Goal: Information Seeking & Learning: Learn about a topic

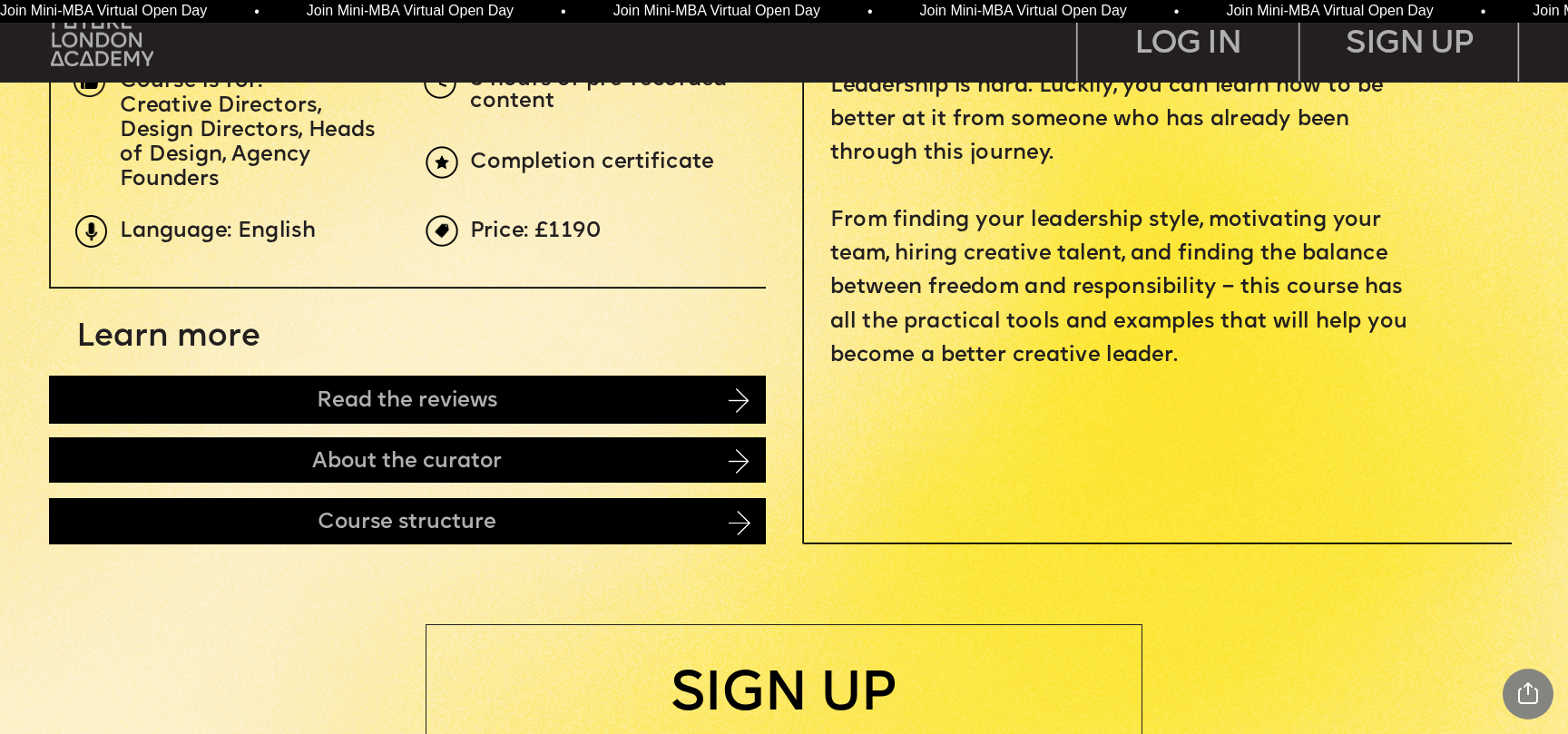
scroll to position [941, 0]
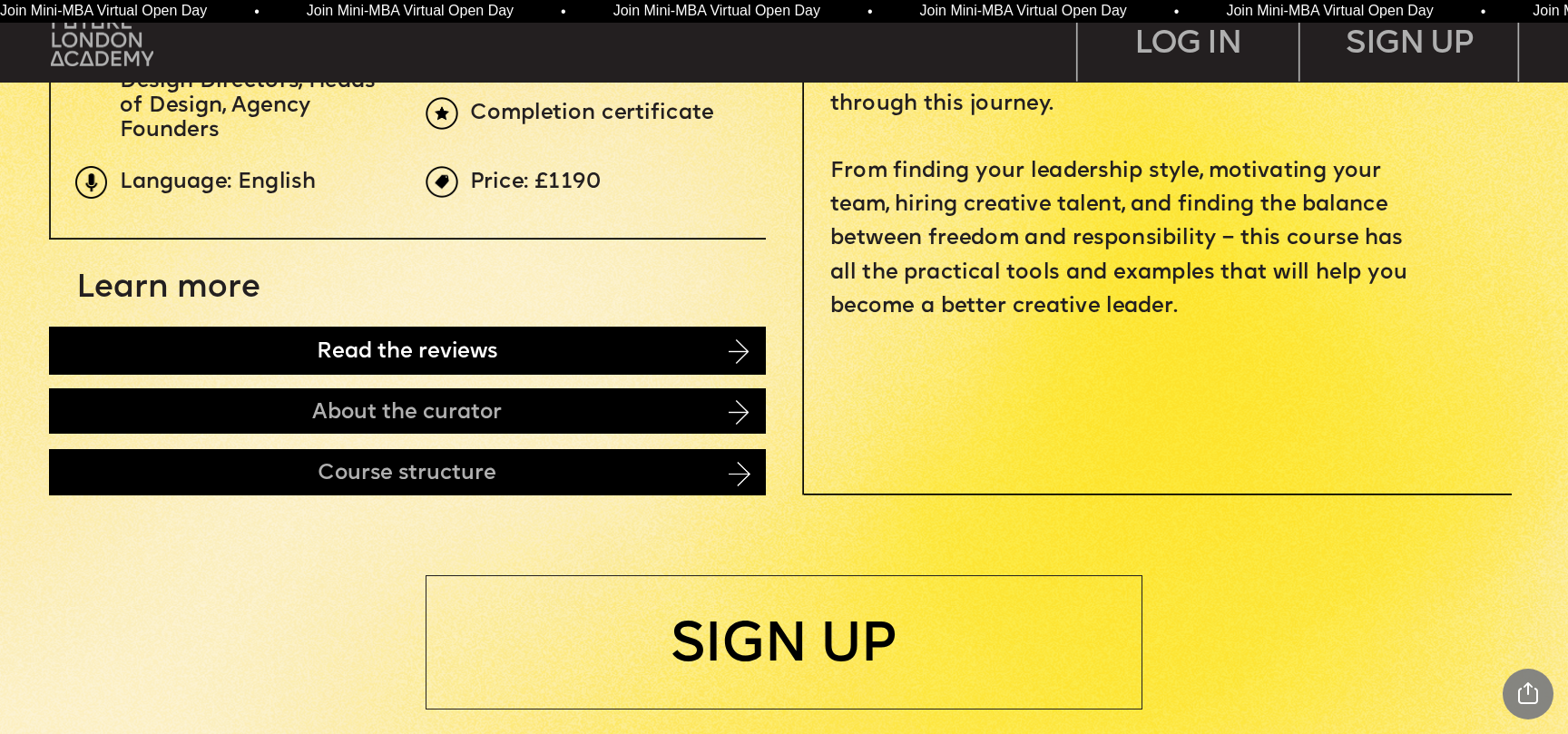
click at [607, 333] on div "Read the reviews" at bounding box center [408, 350] width 717 height 47
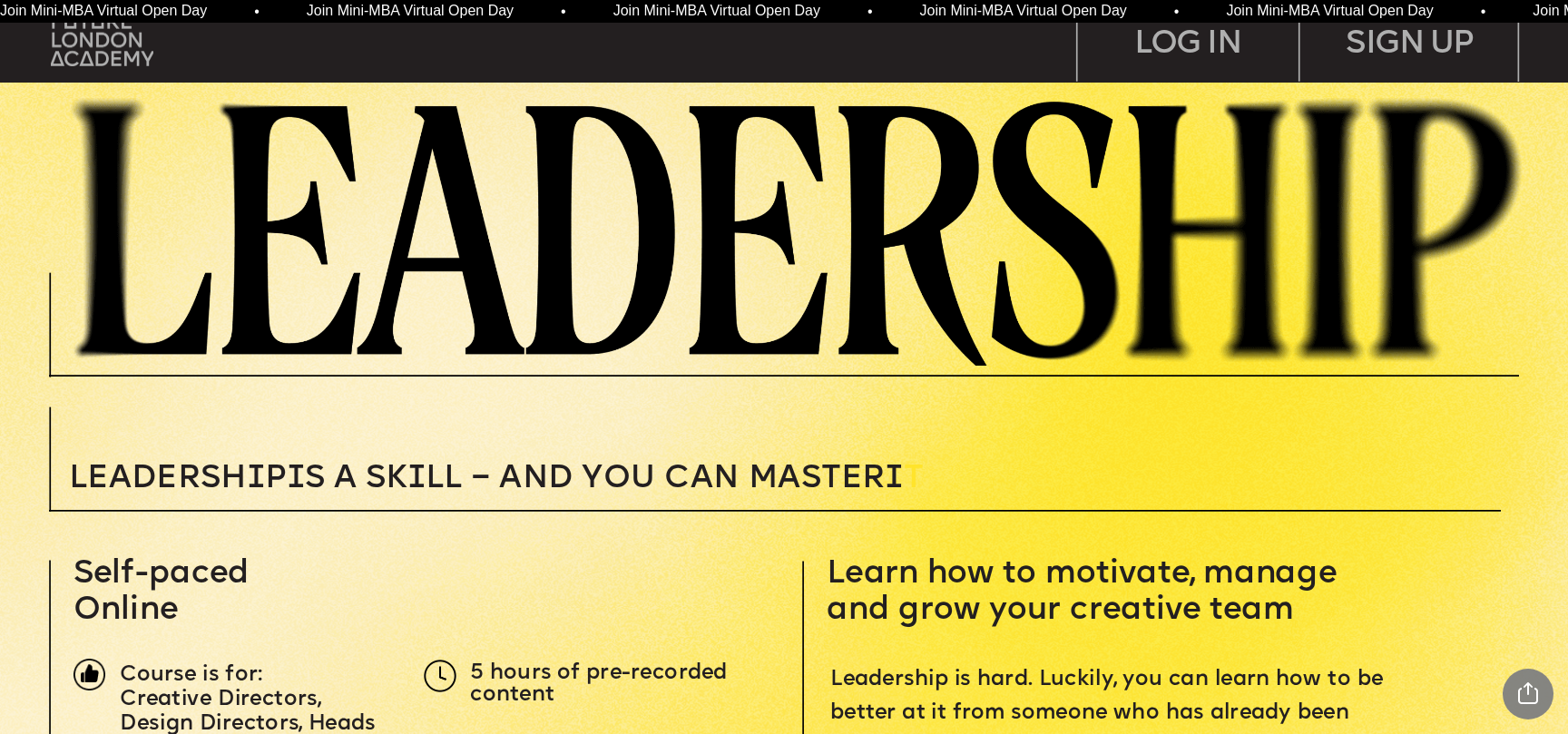
scroll to position [0, 0]
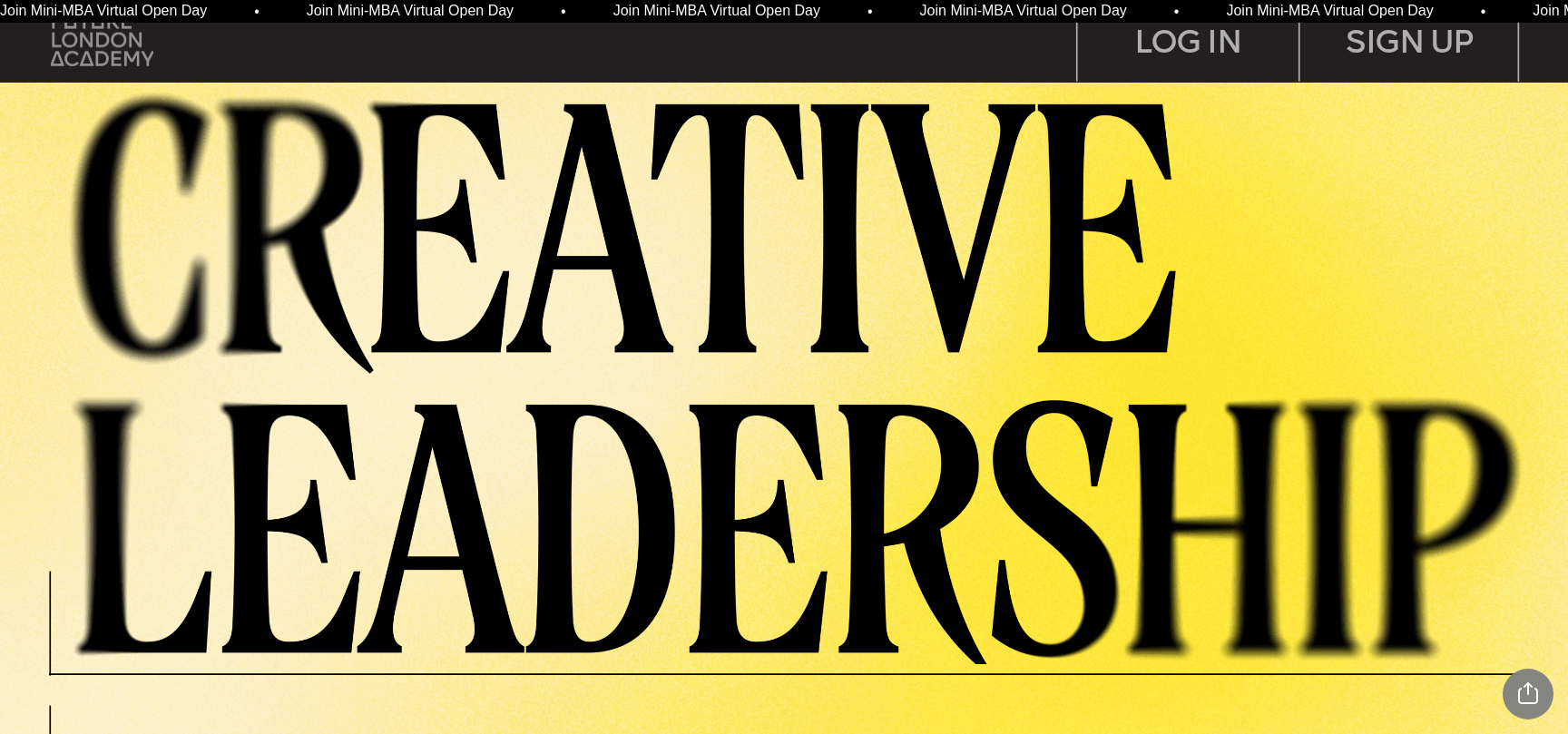
click at [120, 46] on img at bounding box center [102, 39] width 102 height 52
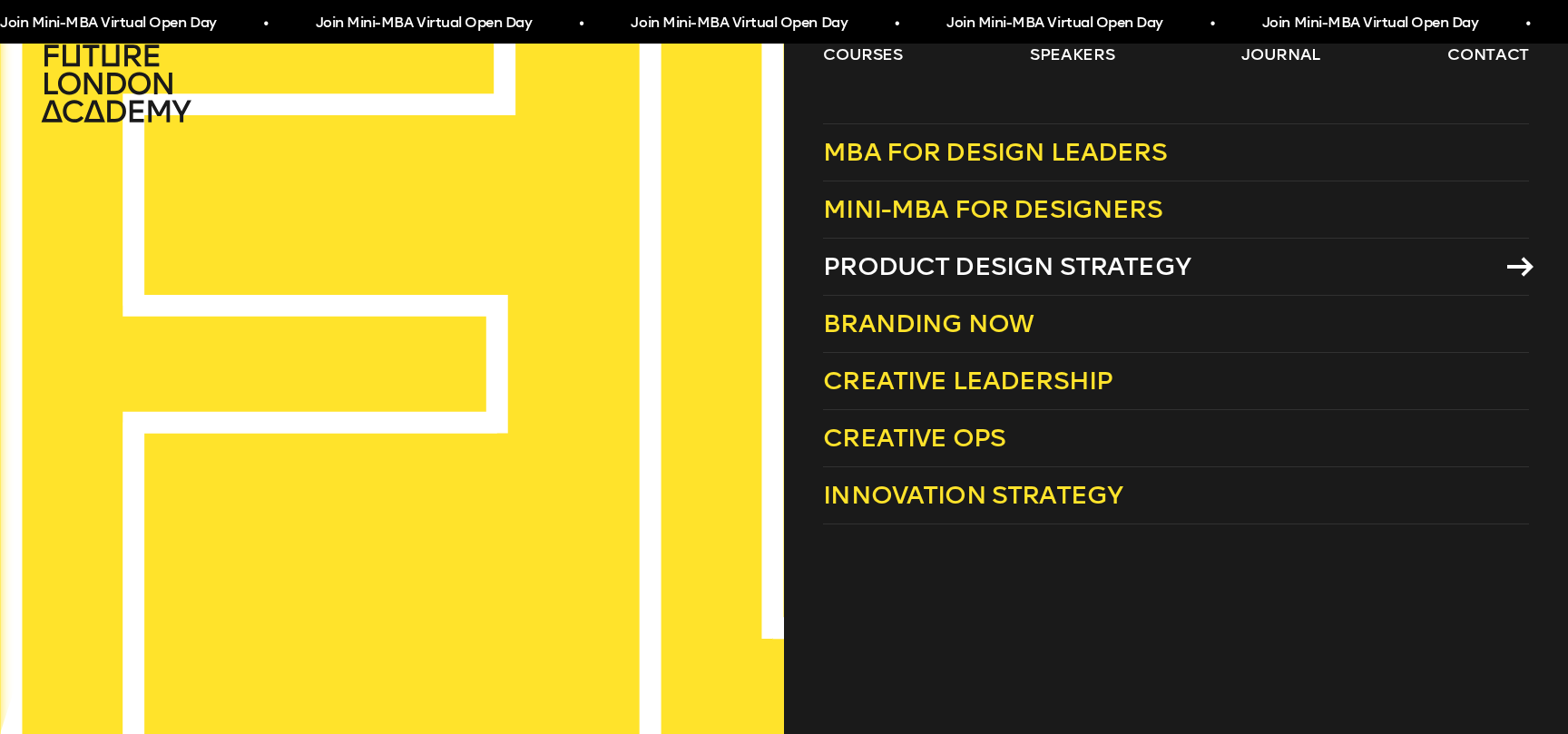
click at [893, 274] on span "Product Design Strategy" at bounding box center [1006, 267] width 368 height 30
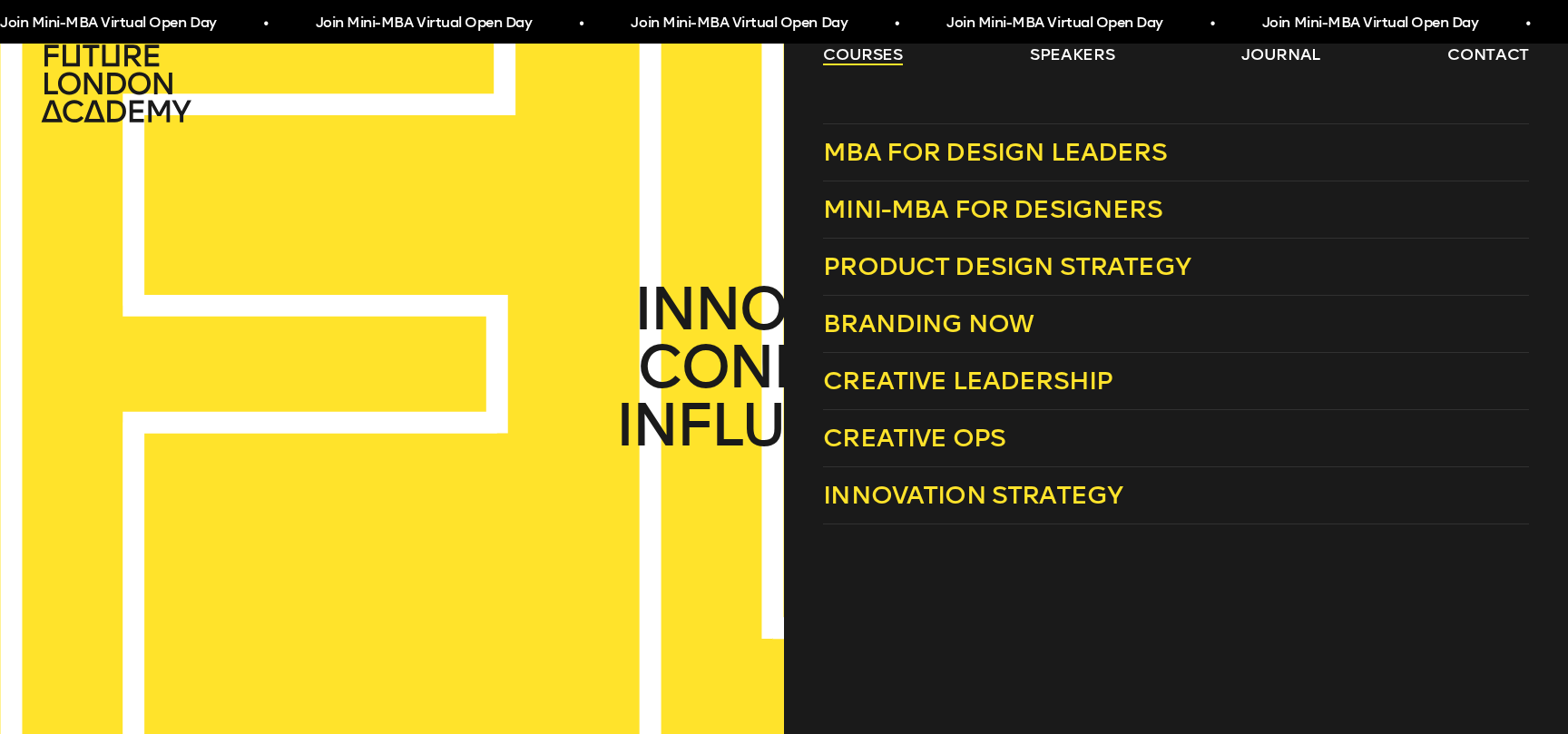
click at [844, 52] on link "courses" at bounding box center [862, 54] width 79 height 22
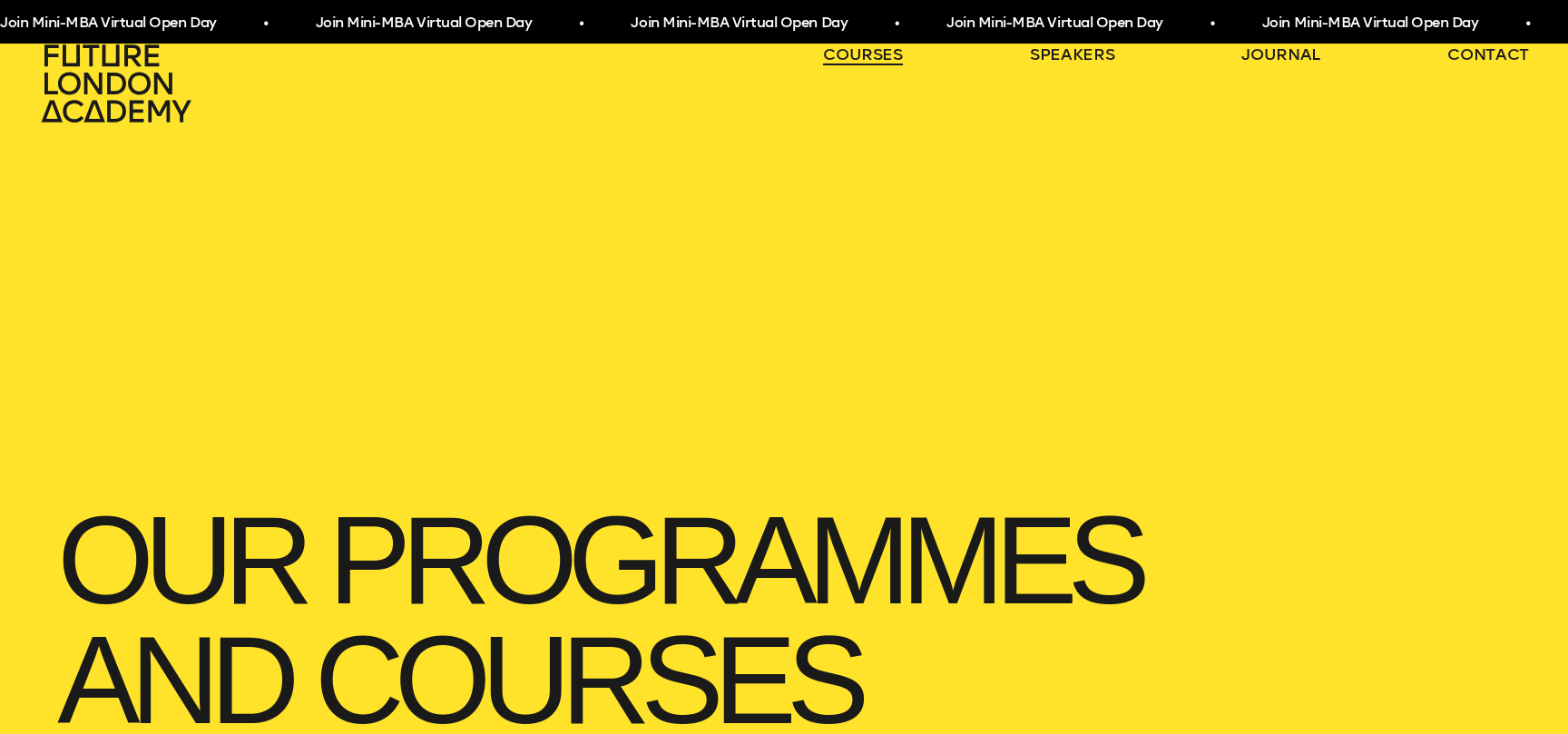
click at [844, 58] on link "courses" at bounding box center [862, 54] width 79 height 22
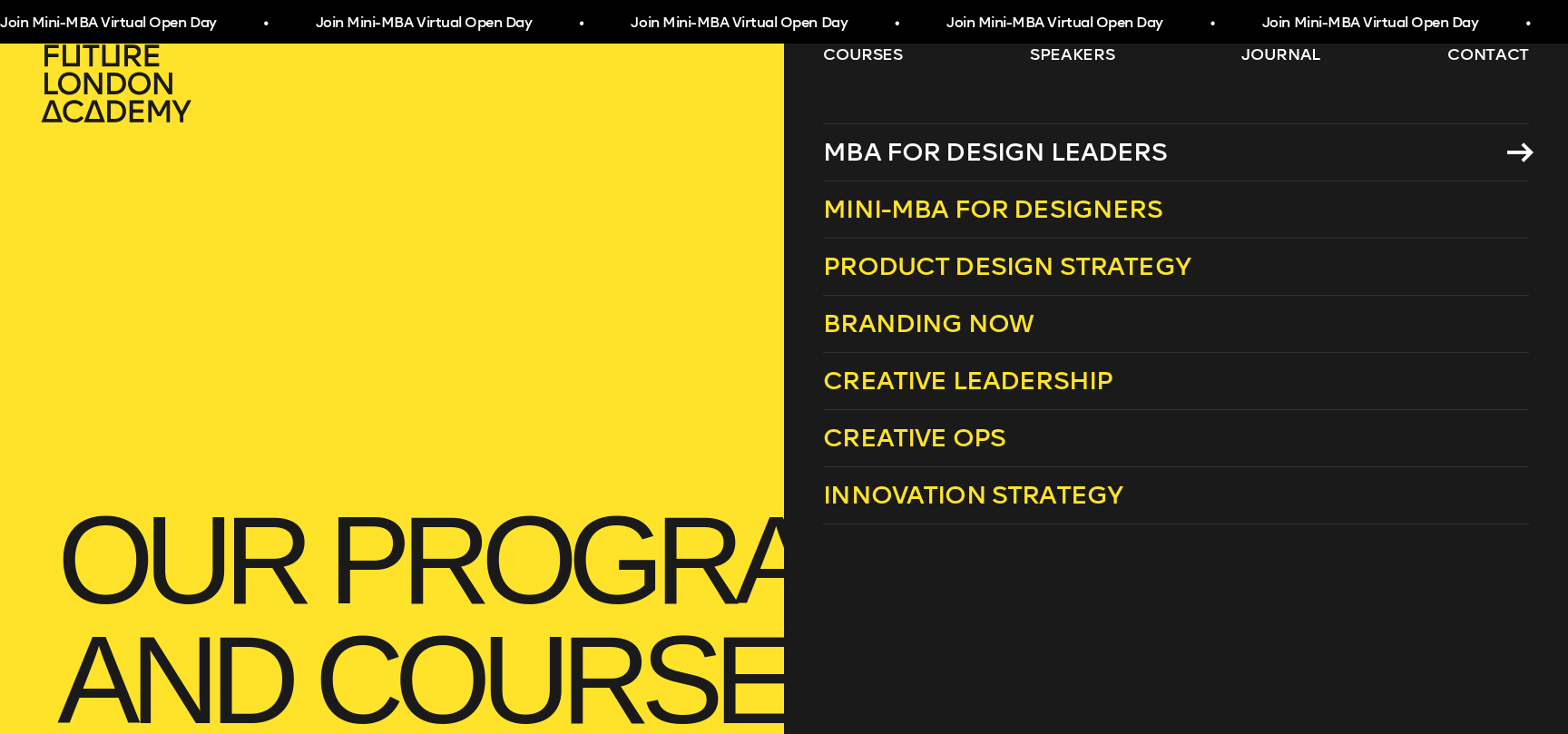
click at [839, 159] on span "MBA for Design Leaders" at bounding box center [995, 152] width 344 height 30
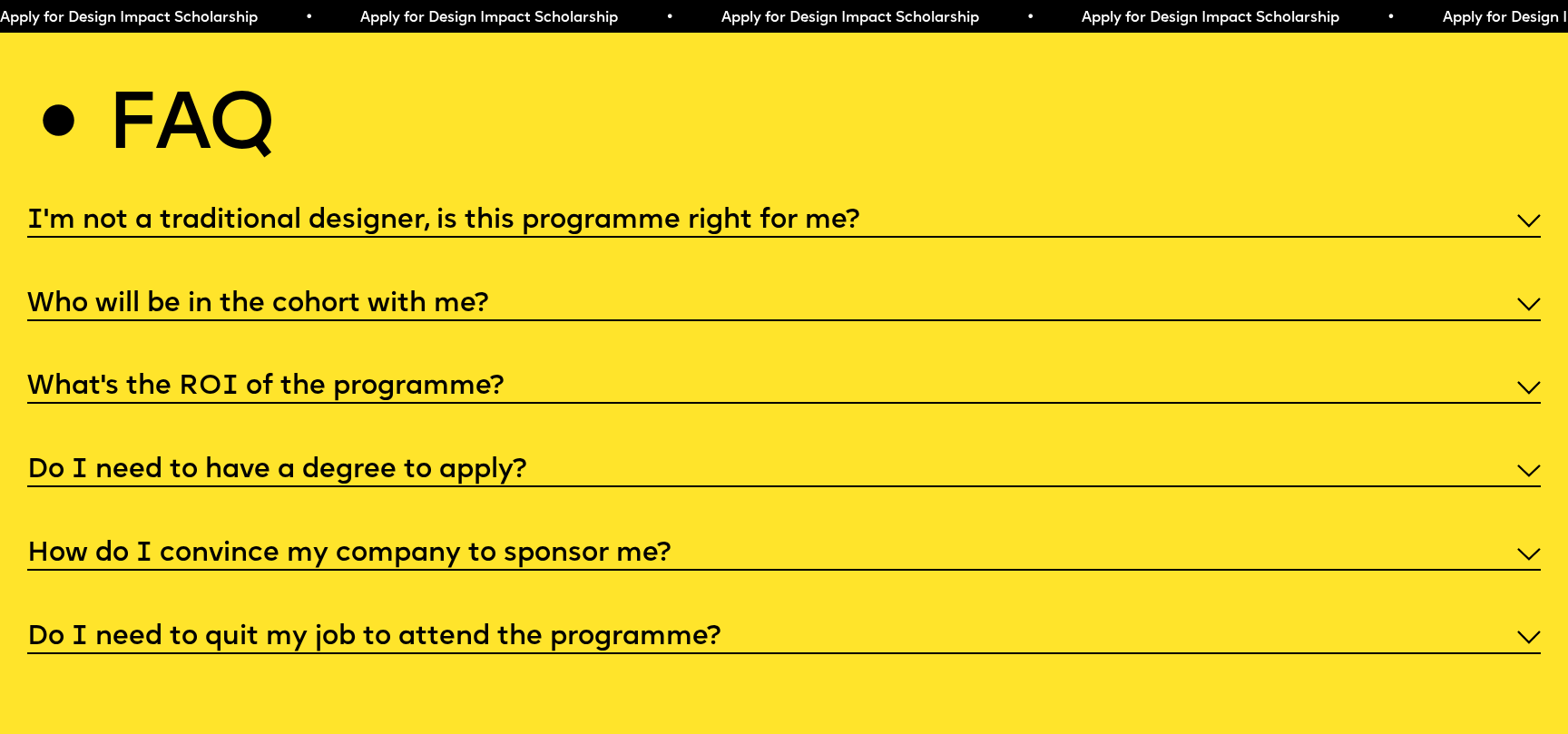
scroll to position [8117, 0]
